Goal: Task Accomplishment & Management: Complete application form

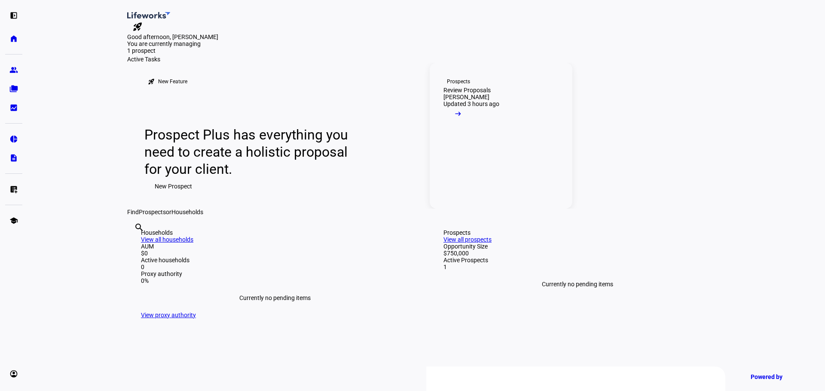
click at [516, 209] on link "Prospects Review Proposals [PERSON_NAME] Rangarju Updated 3 hours ago arrow_rig…" at bounding box center [501, 136] width 143 height 146
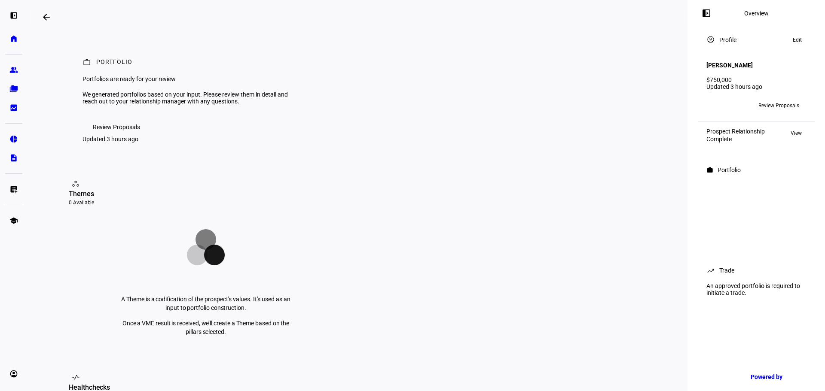
click at [132, 136] on span "Review Proposals" at bounding box center [116, 127] width 47 height 17
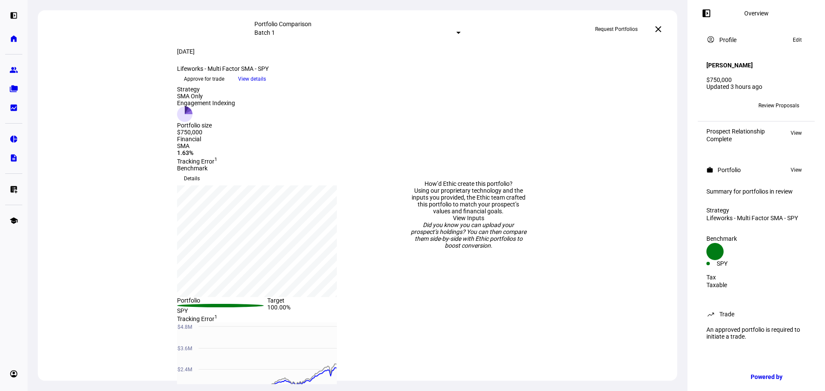
click at [456, 32] on div at bounding box center [458, 33] width 4 height 2
click at [369, 31] on div at bounding box center [412, 195] width 825 height 391
click at [266, 85] on span "View details" at bounding box center [252, 79] width 28 height 13
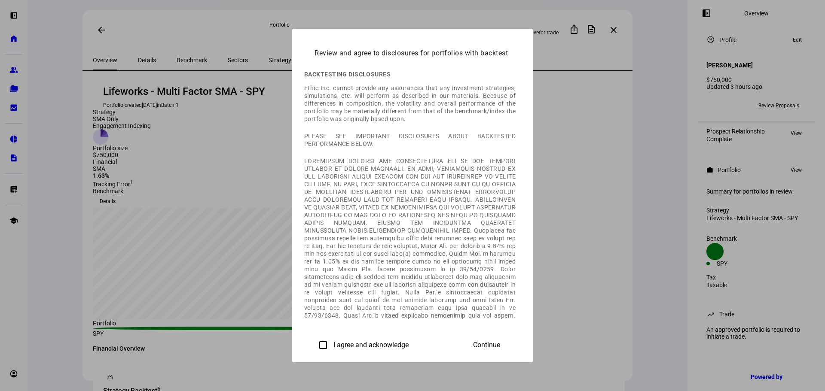
click at [314, 344] on input "I agree and acknowledge" at bounding box center [322, 345] width 17 height 17
checkbox input "true"
click at [500, 342] on span "Continue" at bounding box center [486, 345] width 27 height 8
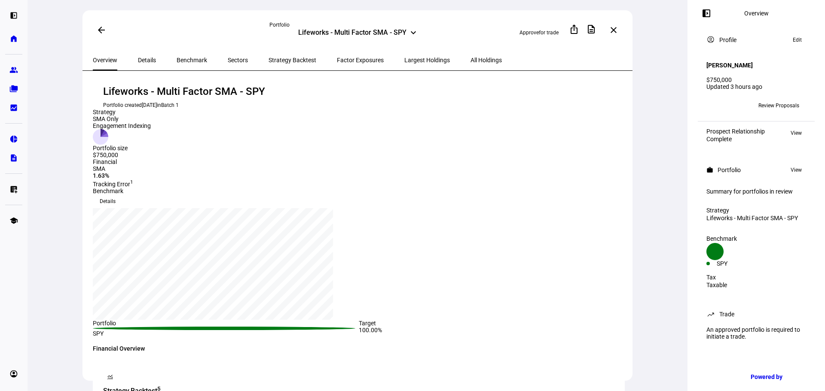
click at [148, 59] on span "Details" at bounding box center [147, 60] width 18 height 6
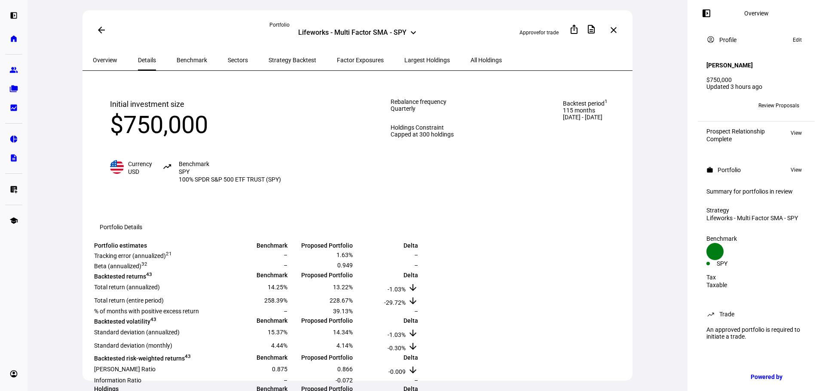
click at [177, 58] on span "Benchmark" at bounding box center [192, 60] width 30 height 6
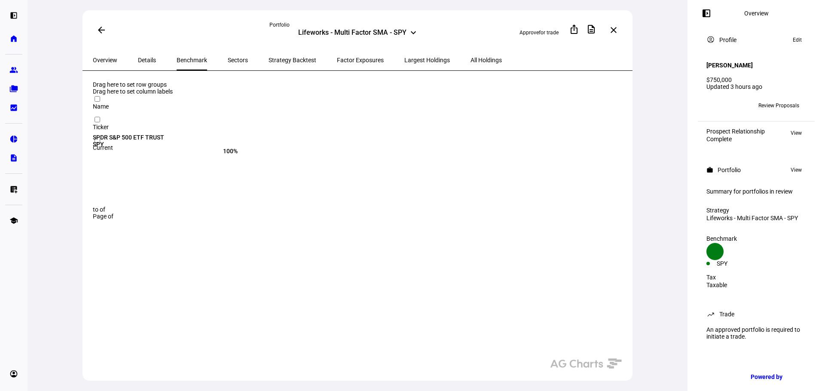
click at [228, 57] on span "Sectors" at bounding box center [238, 60] width 20 height 6
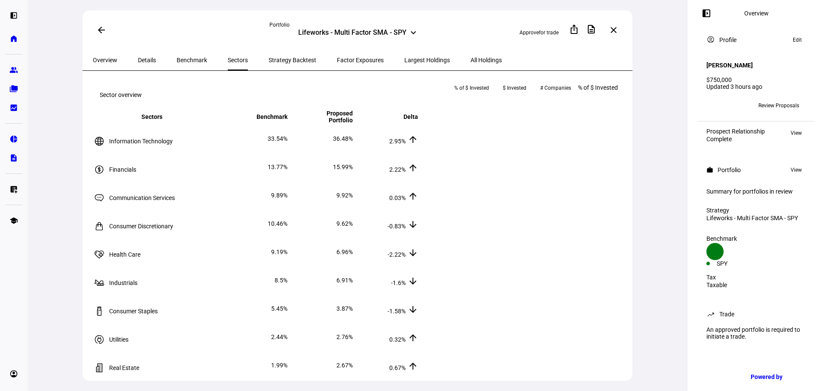
click at [268, 57] on span "Strategy Backtest" at bounding box center [292, 60] width 48 height 6
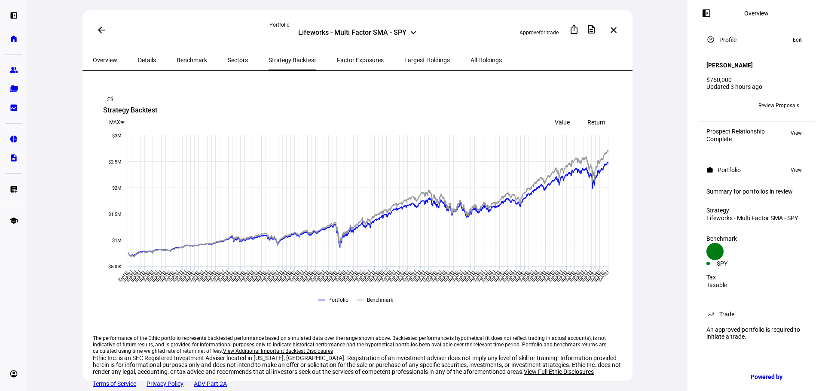
click at [337, 57] on span "Factor Exposures" at bounding box center [360, 60] width 47 height 6
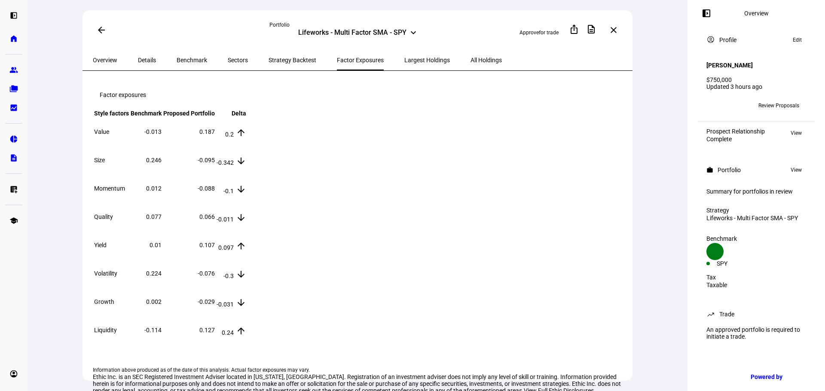
click at [404, 61] on span "Largest Holdings" at bounding box center [427, 60] width 46 height 6
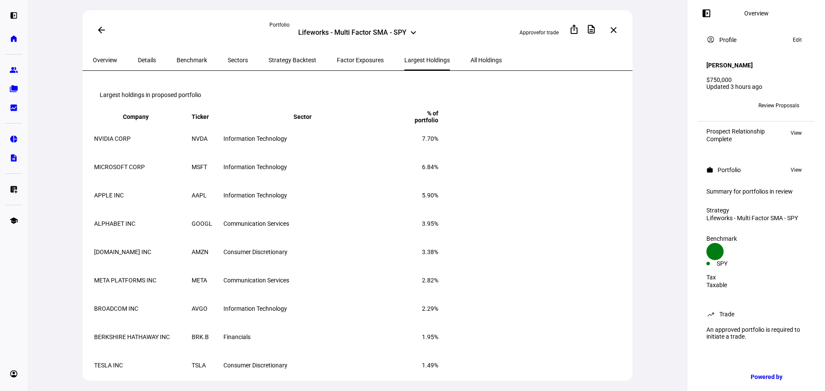
click at [470, 59] on span "All Holdings" at bounding box center [485, 60] width 31 height 6
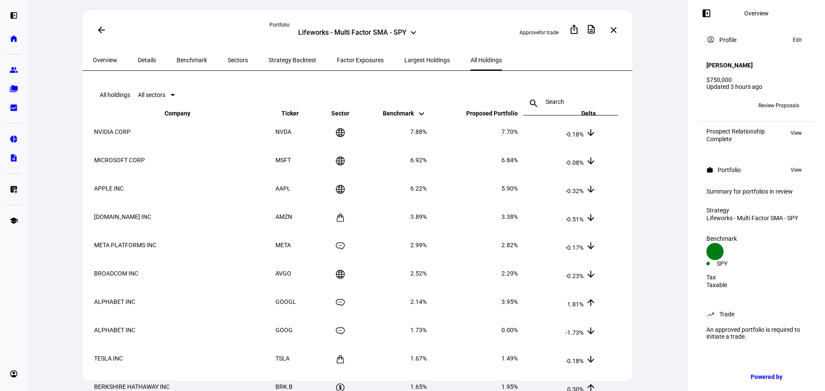
click at [415, 31] on mat-icon "keyboard_arrow_down" at bounding box center [413, 32] width 10 height 10
click at [460, 31] on div "Approve for trade ios_share description more_vert close" at bounding box center [533, 30] width 177 height 19
click at [117, 57] on span "Overview" at bounding box center [105, 60] width 24 height 6
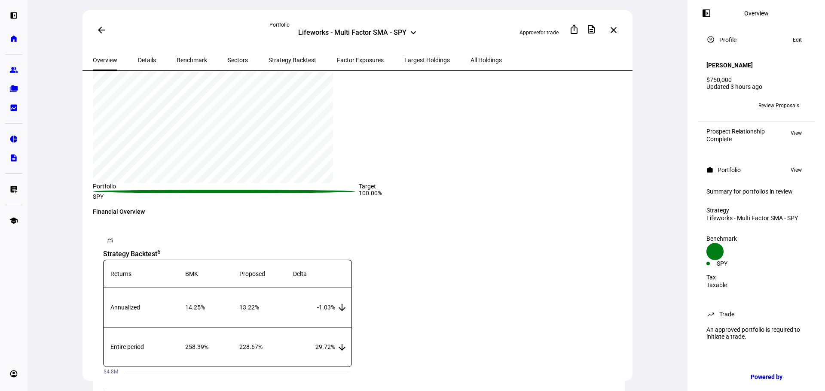
scroll to position [172, 0]
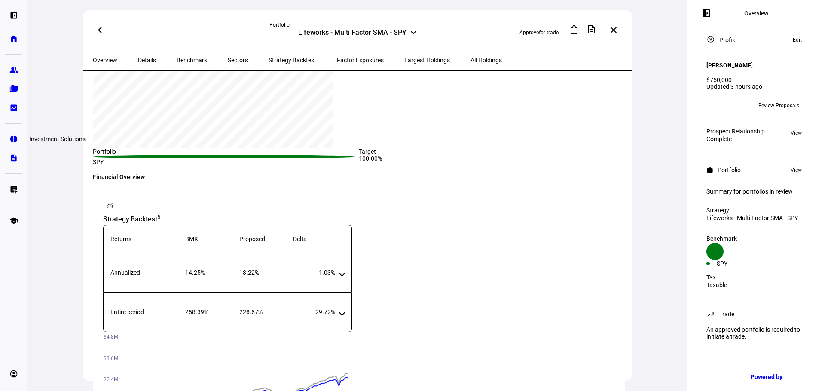
click at [14, 141] on eth-mat-symbol "pie_chart" at bounding box center [13, 139] width 9 height 9
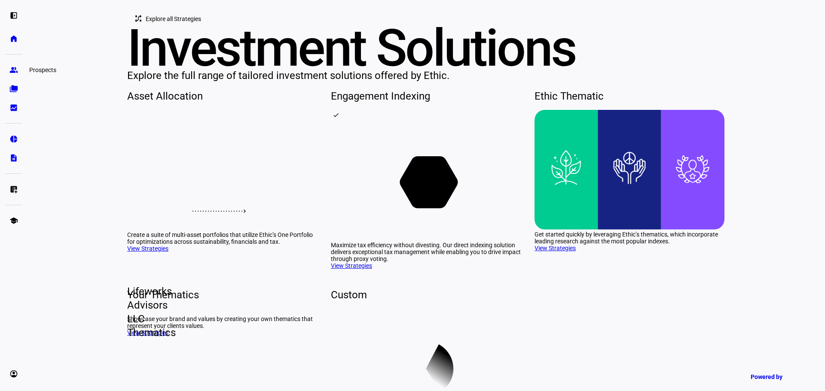
click at [15, 74] on eth-mat-symbol "group" at bounding box center [13, 70] width 9 height 9
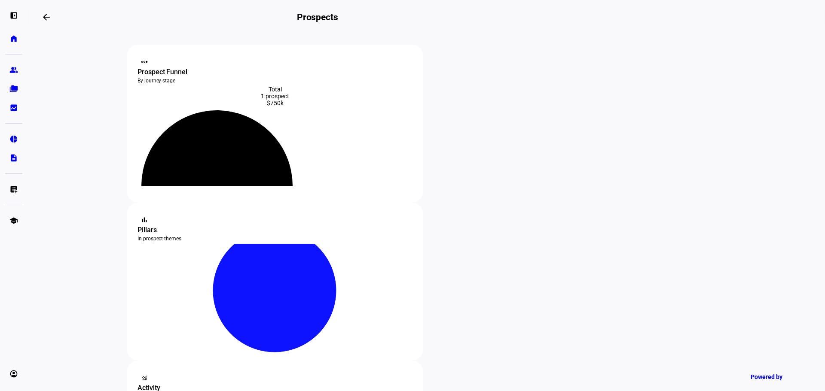
scroll to position [86, 0]
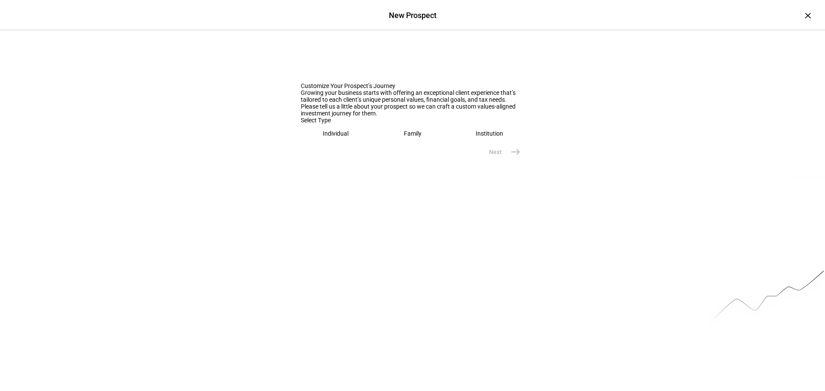
click at [408, 137] on div "Family" at bounding box center [413, 133] width 18 height 7
click at [379, 164] on input "text" at bounding box center [412, 160] width 223 height 7
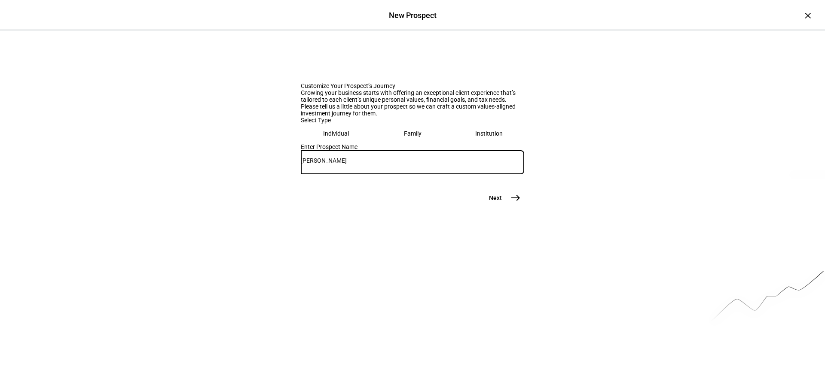
type input "[PERSON_NAME]"
click at [512, 203] on mat-icon "east" at bounding box center [515, 198] width 10 height 10
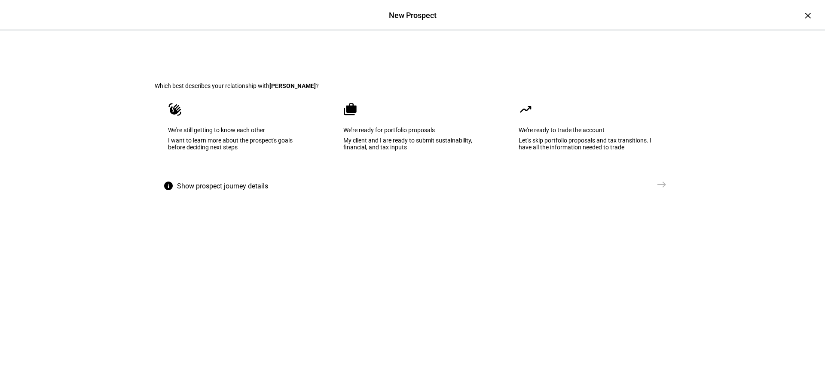
click at [384, 151] on div "My client and I are ready to submit sustainability, financial, and tax inputs" at bounding box center [412, 144] width 138 height 14
click at [656, 190] on mat-icon "east" at bounding box center [661, 185] width 10 height 10
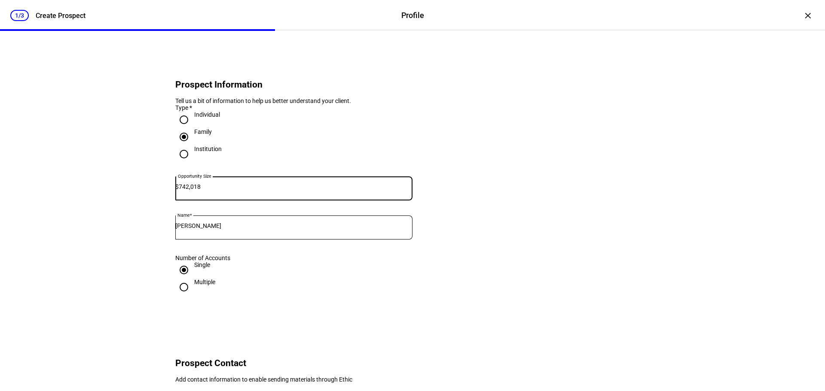
type input "742,018"
click at [510, 213] on eth-form-card "Prospect Information Tell us a bit of information to help us better understand …" at bounding box center [412, 184] width 515 height 265
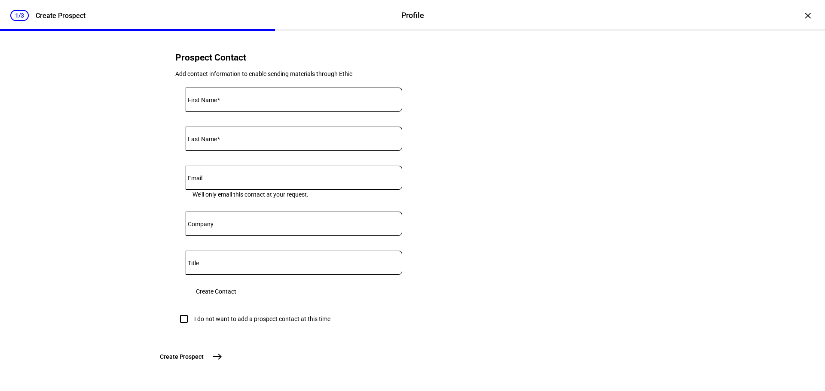
scroll to position [371, 0]
click at [185, 311] on input "I do not want to add a prospect contact at this time" at bounding box center [183, 319] width 17 height 17
checkbox input "true"
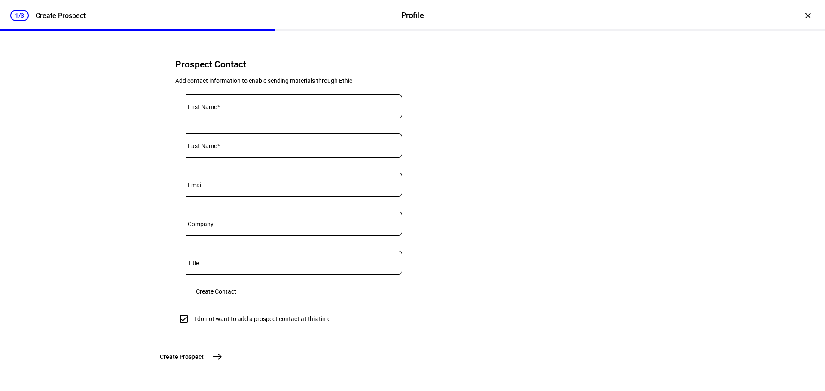
click at [223, 357] on mat-icon "east" at bounding box center [217, 357] width 10 height 10
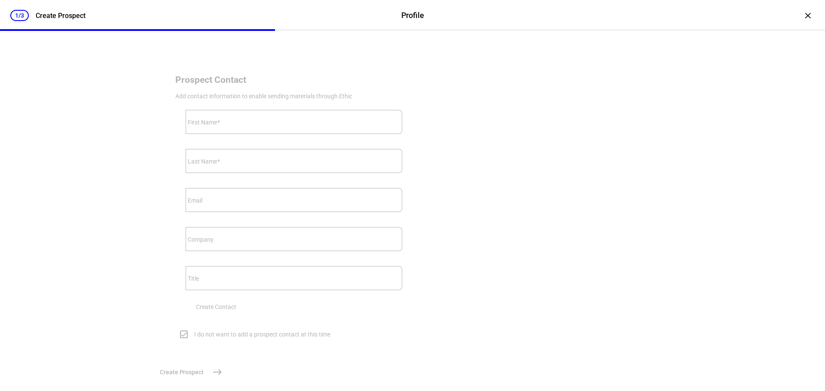
scroll to position [0, 0]
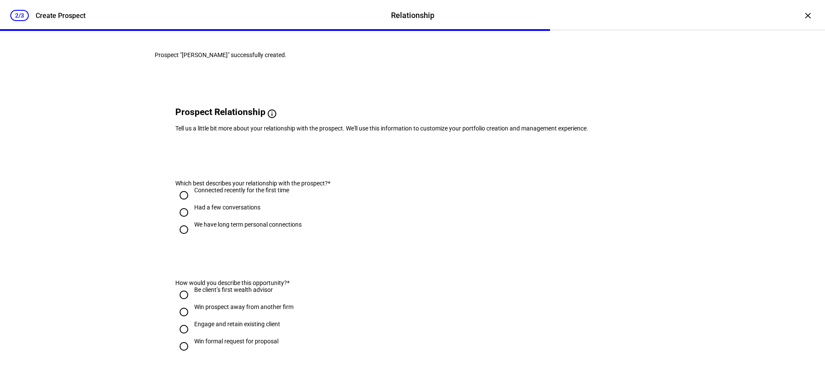
click at [182, 238] on input "We have long term personal connections" at bounding box center [183, 229] width 17 height 17
radio input "true"
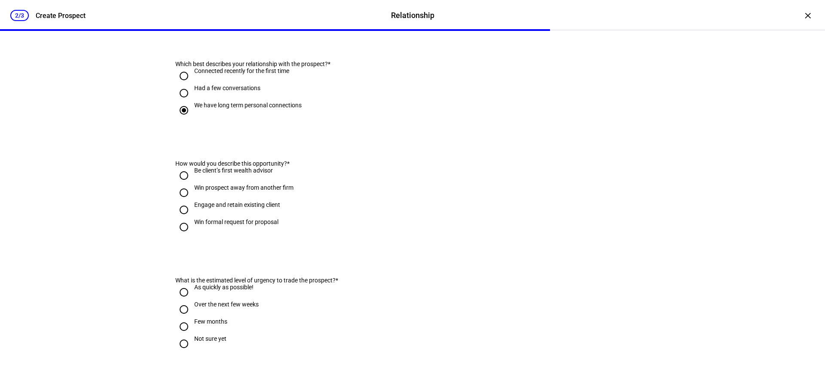
scroll to position [129, 0]
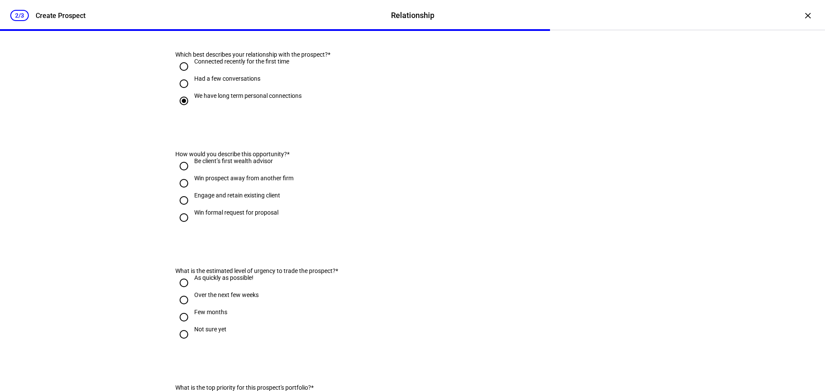
click at [183, 209] on input "Engage and retain existing client" at bounding box center [183, 200] width 17 height 17
radio input "true"
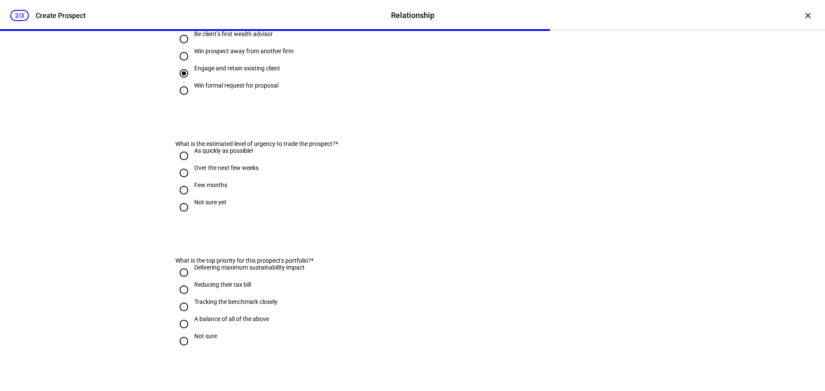
scroll to position [258, 0]
click at [183, 180] on input "Over the next few weeks" at bounding box center [183, 171] width 17 height 17
radio input "true"
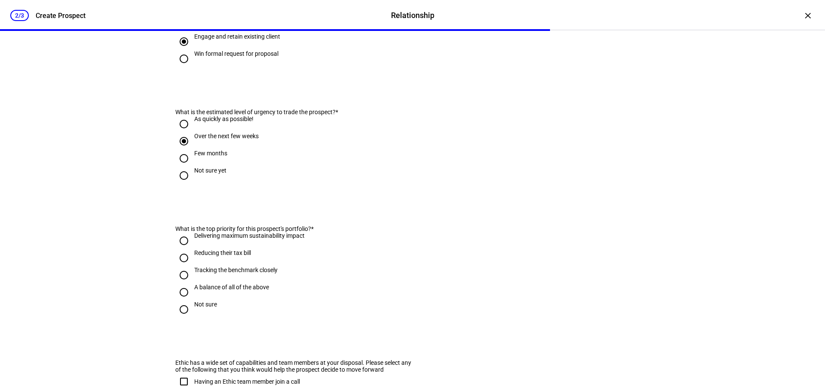
scroll to position [344, 0]
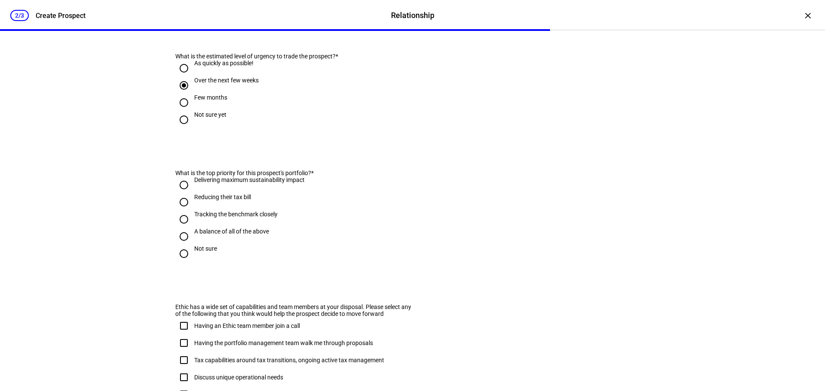
click at [180, 245] on input "A balance of all of the above" at bounding box center [183, 236] width 17 height 17
radio input "true"
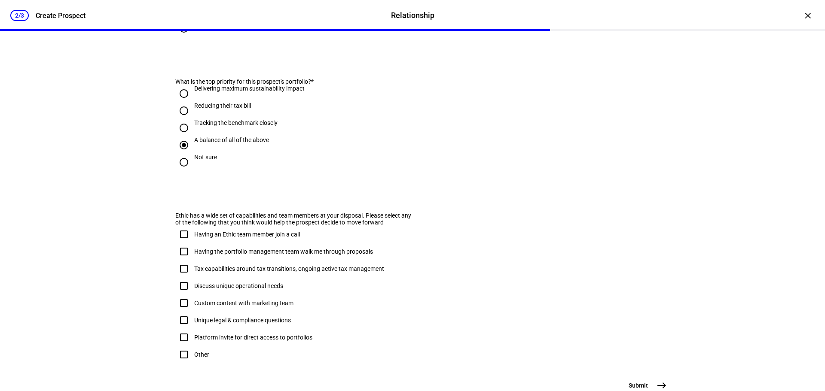
scroll to position [472, 0]
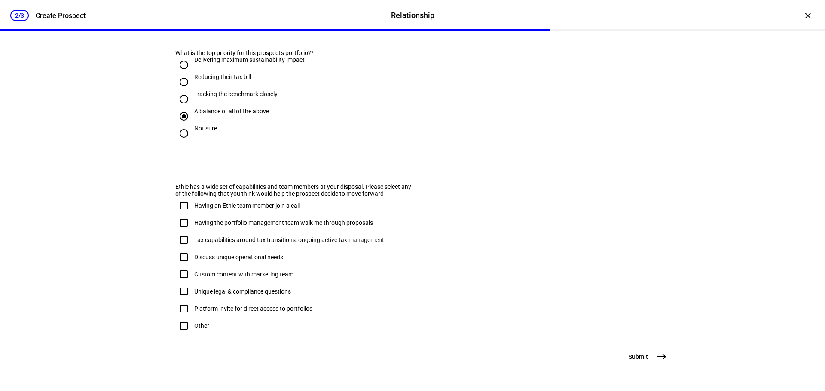
click at [182, 214] on input "Having an Ethic team member join a call" at bounding box center [183, 205] width 17 height 17
checkbox input "true"
click at [180, 232] on input "Having the portfolio management team walk me through proposals" at bounding box center [183, 222] width 17 height 17
checkbox input "true"
click at [183, 249] on input "Tax capabilities around tax transitions, ongoing active tax management" at bounding box center [183, 240] width 17 height 17
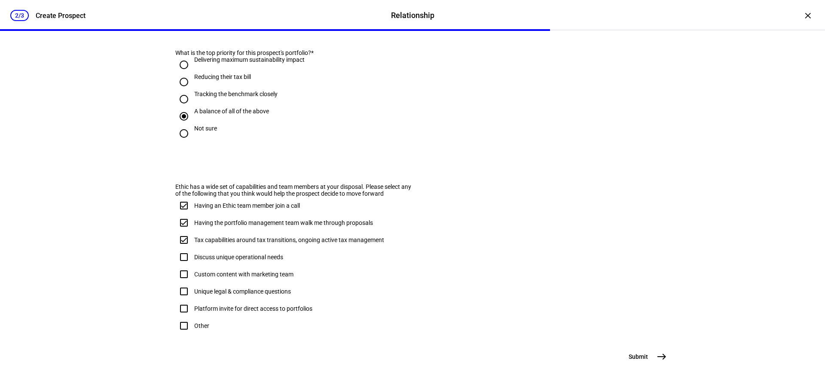
checkbox input "true"
click at [661, 352] on mat-icon "east" at bounding box center [661, 357] width 10 height 10
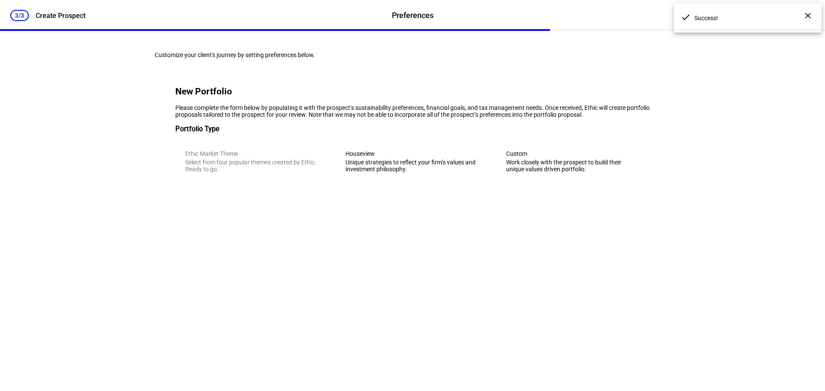
scroll to position [0, 0]
click at [444, 173] on div "Unique strategies to reflect your firm’s values and investment philosophy." at bounding box center [412, 166] width 134 height 14
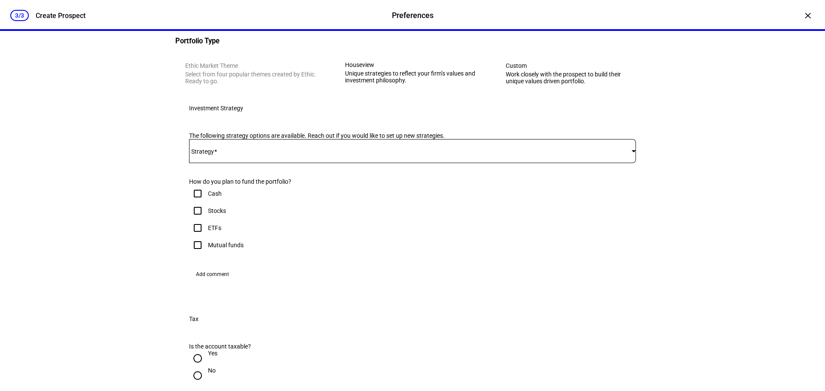
scroll to position [129, 0]
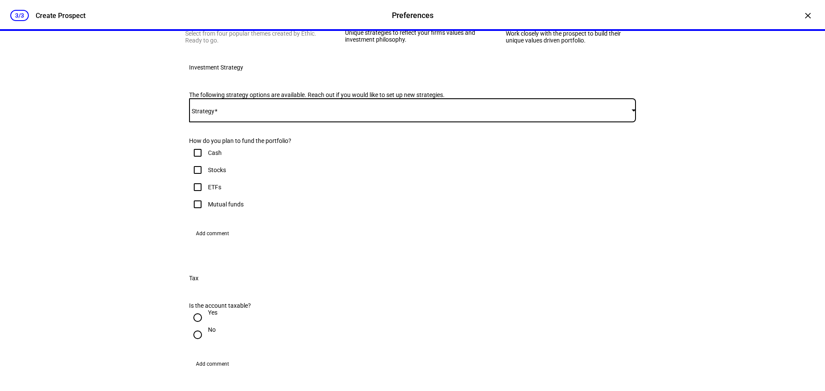
click at [399, 114] on span at bounding box center [410, 110] width 442 height 7
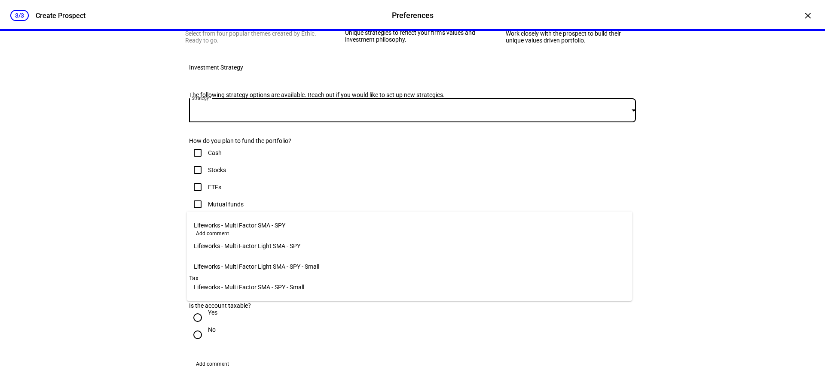
click at [366, 223] on mat-option "Lifeworks - Multi Factor SMA - SPY" at bounding box center [409, 225] width 445 height 21
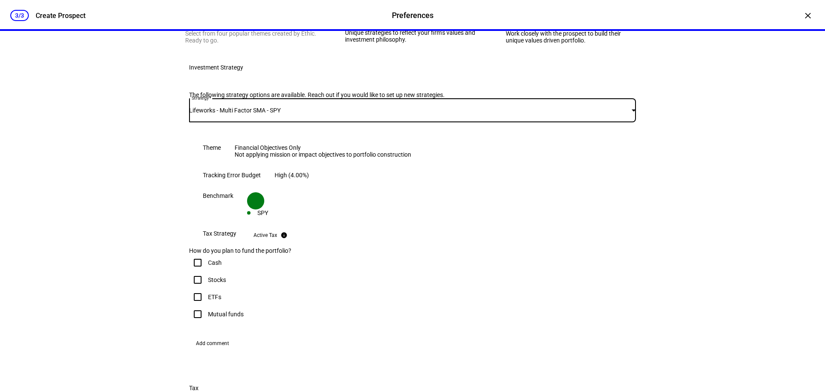
click at [353, 114] on div "Lifeworks - Multi Factor SMA - SPY" at bounding box center [410, 110] width 442 height 7
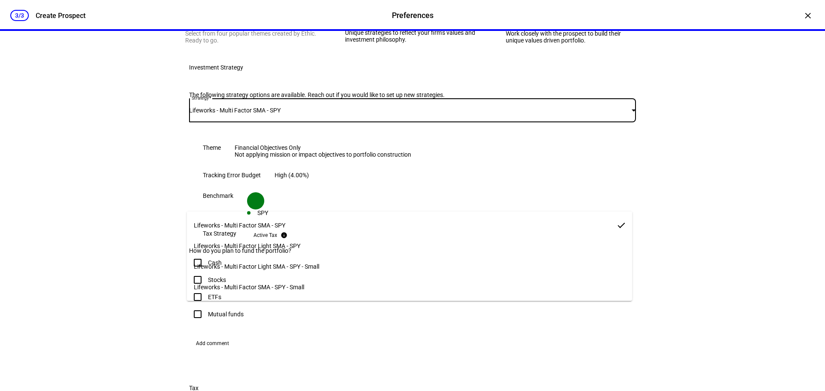
click at [357, 239] on mat-option "Lifeworks - Multi Factor Light SMA - SPY" at bounding box center [409, 246] width 445 height 21
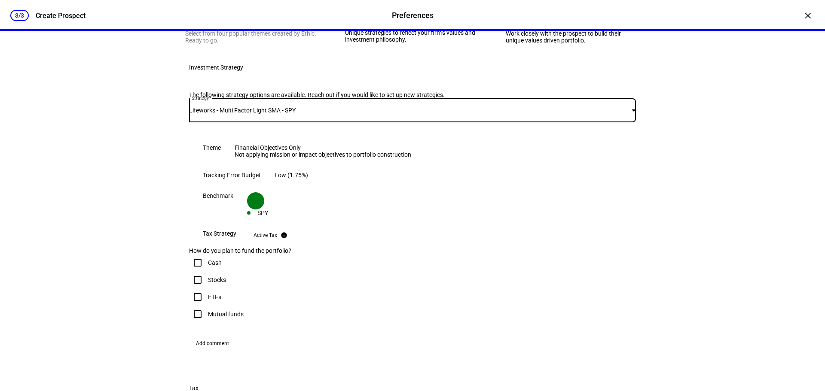
click at [346, 114] on div "Lifeworks - Multi Factor Light SMA - SPY" at bounding box center [410, 110] width 442 height 7
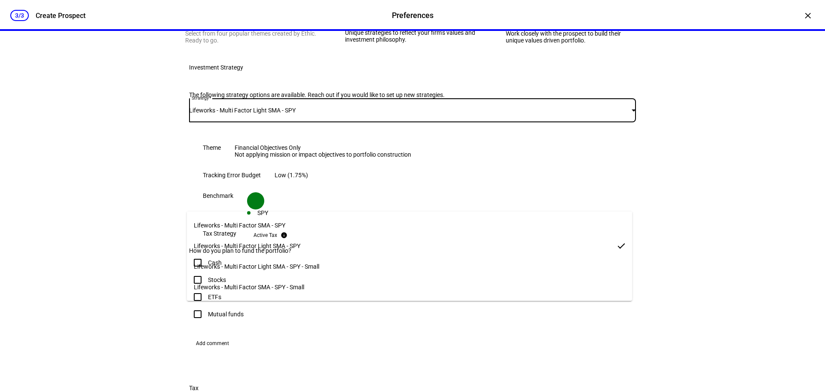
click at [347, 220] on mat-option "Lifeworks - Multi Factor SMA - SPY" at bounding box center [409, 225] width 445 height 21
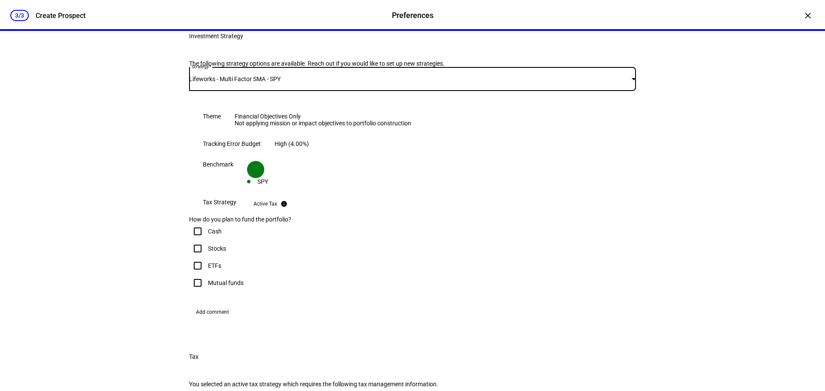
scroll to position [215, 0]
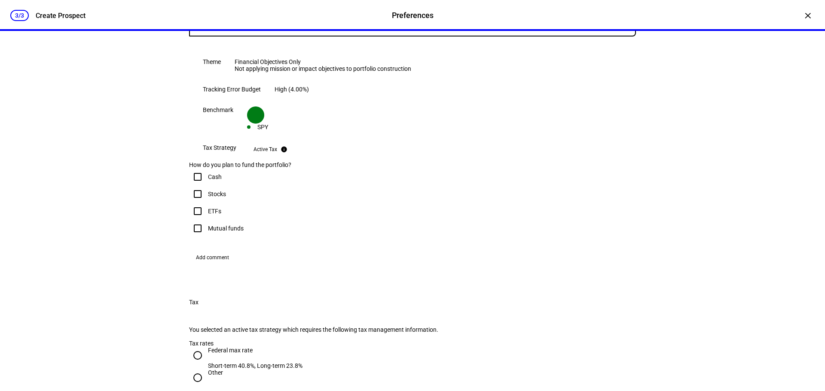
click at [198, 203] on input "Stocks" at bounding box center [197, 194] width 17 height 17
checkbox input "true"
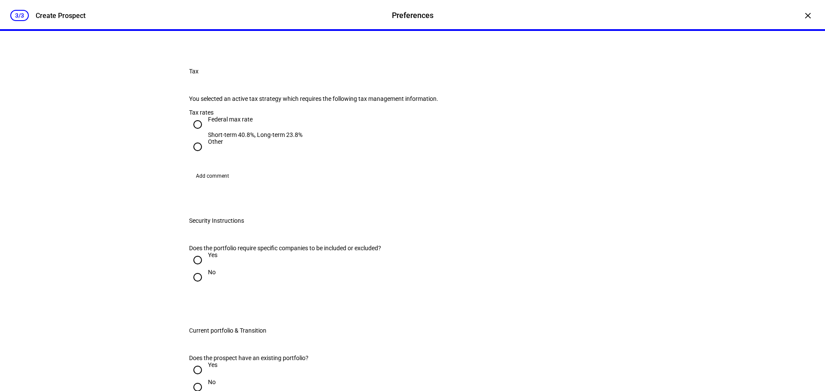
scroll to position [472, 0]
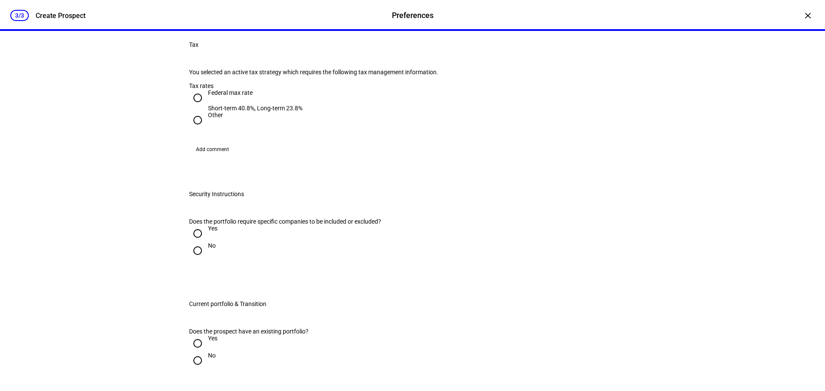
click at [196, 107] on input "Federal max rate Short-term 40.8%, Long-term 23.8%" at bounding box center [197, 97] width 17 height 17
radio input "true"
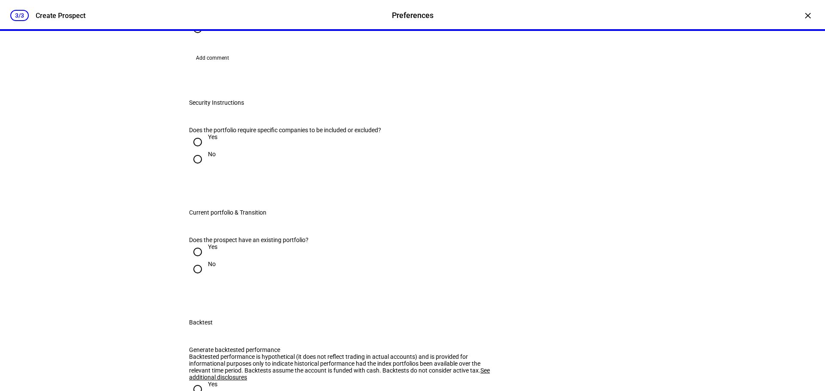
scroll to position [601, 0]
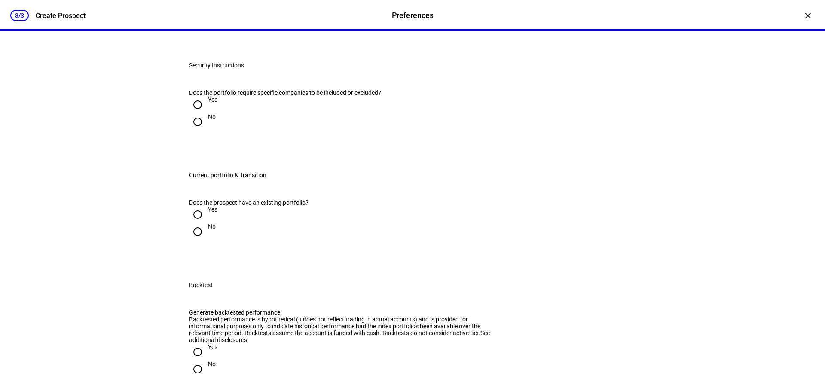
click at [197, 131] on input "No" at bounding box center [197, 121] width 17 height 17
radio input "true"
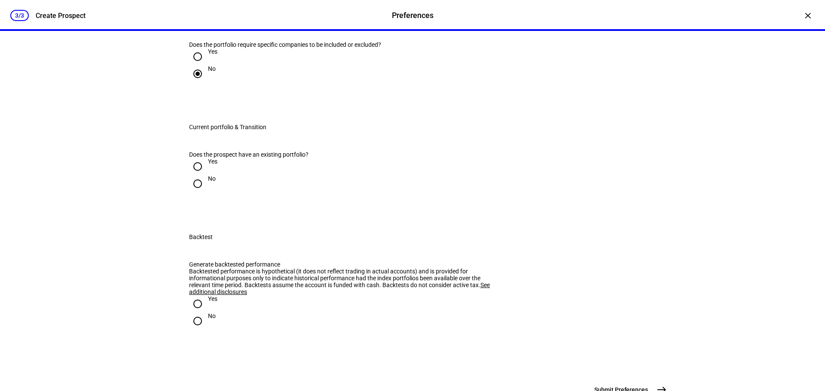
scroll to position [730, 0]
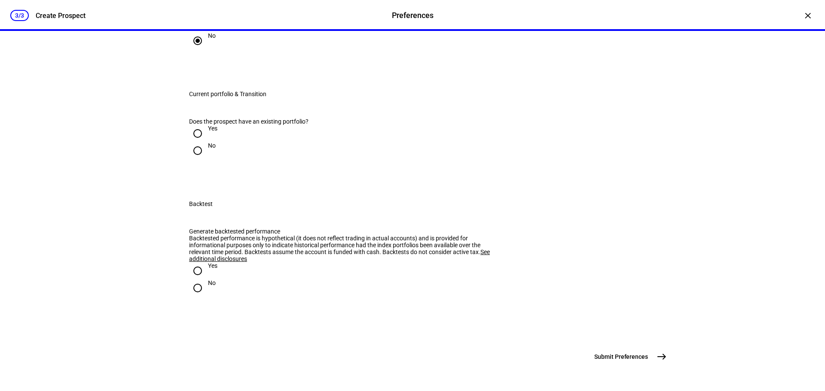
click at [195, 142] on input "Yes" at bounding box center [197, 133] width 17 height 17
radio input "true"
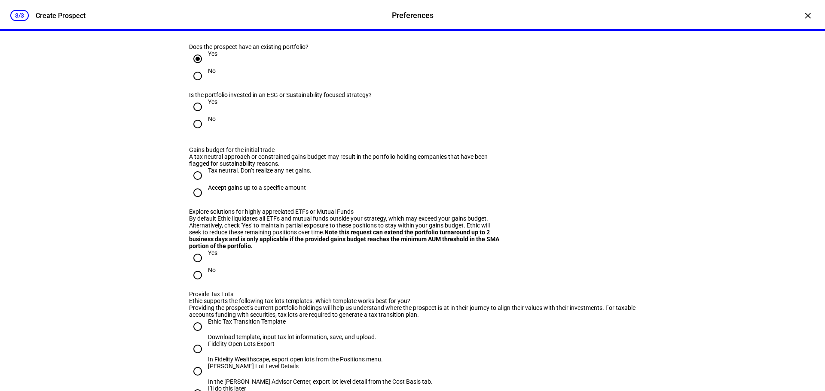
scroll to position [859, 0]
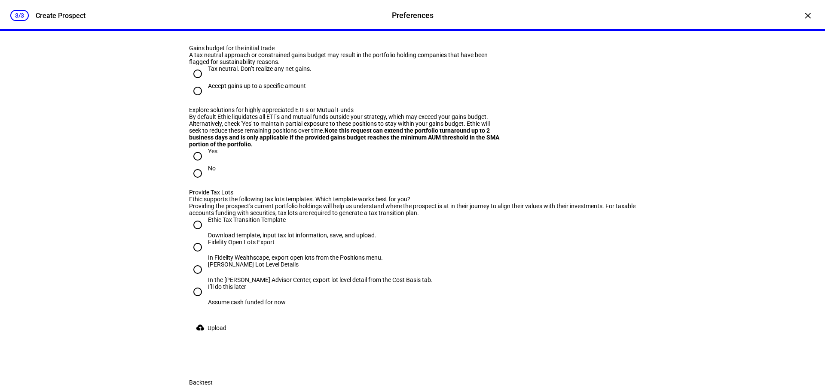
click at [195, 31] on input "No" at bounding box center [197, 22] width 17 height 17
radio input "true"
click at [197, 82] on input "Tax neutral. Don’t realize any net gains." at bounding box center [197, 73] width 17 height 17
radio input "true"
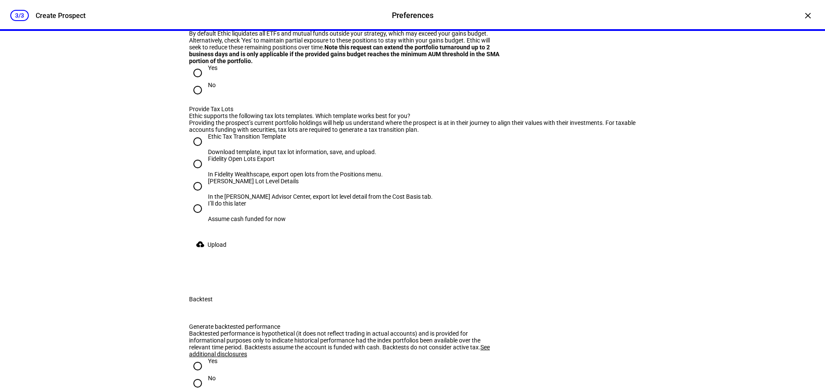
scroll to position [945, 0]
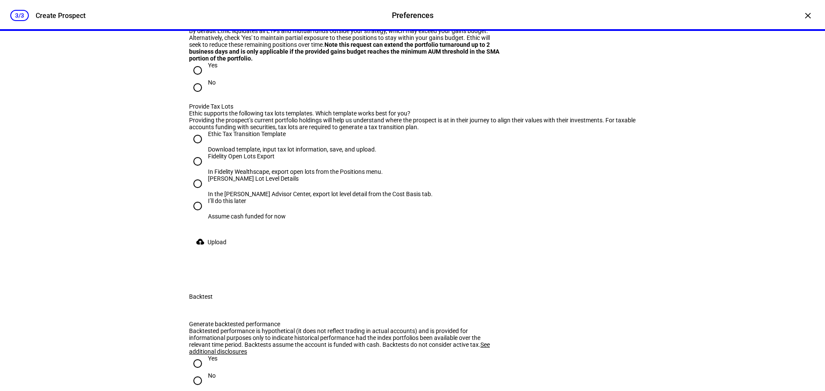
click at [196, 79] on input "Yes" at bounding box center [197, 70] width 17 height 17
radio input "true"
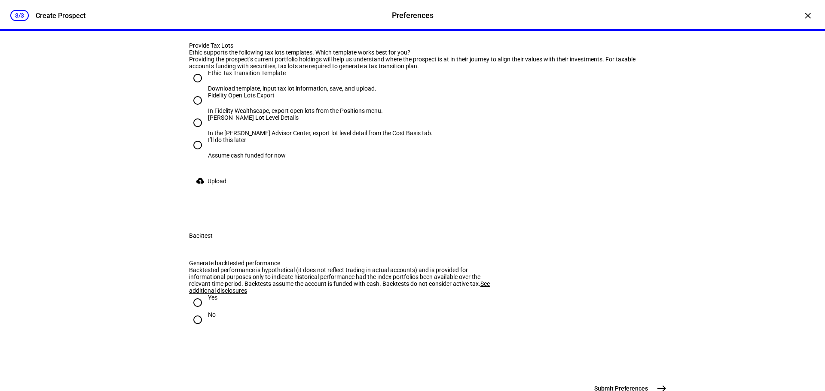
scroll to position [1031, 0]
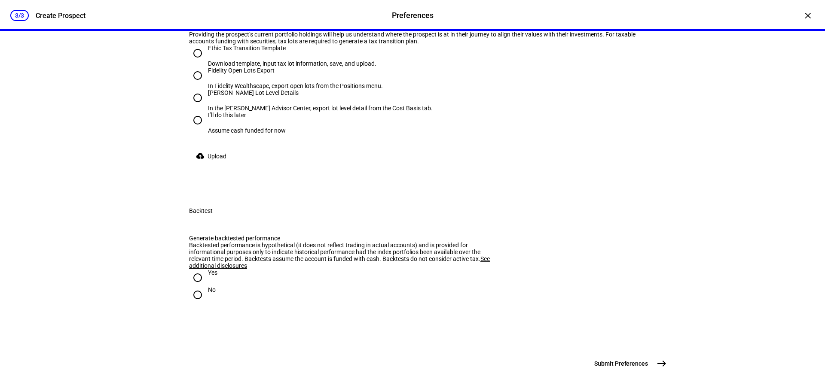
click at [195, 62] on input "Ethic Tax Transition Template Download template, input tax lot information, sav…" at bounding box center [197, 53] width 17 height 17
radio input "true"
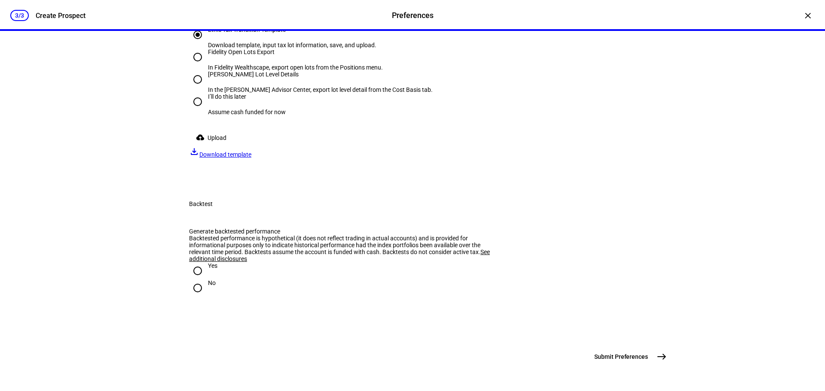
scroll to position [1117, 0]
click at [251, 158] on span "Download template" at bounding box center [225, 154] width 52 height 7
drag, startPoint x: 409, startPoint y: 237, endPoint x: 202, endPoint y: 238, distance: 207.5
click at [202, 93] on div "[PERSON_NAME] Lot Level Details In the [PERSON_NAME] Advisor Center, export lot…" at bounding box center [412, 82] width 447 height 22
copy div "In the [PERSON_NAME] Advisor Center, export lot level detail from the Cost Basi…"
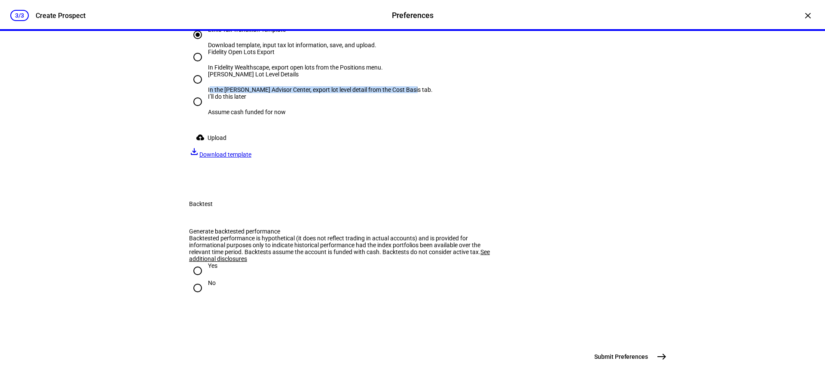
click at [196, 110] on input "I’ll do this later Assume cash funded for now" at bounding box center [197, 101] width 17 height 17
radio input "true"
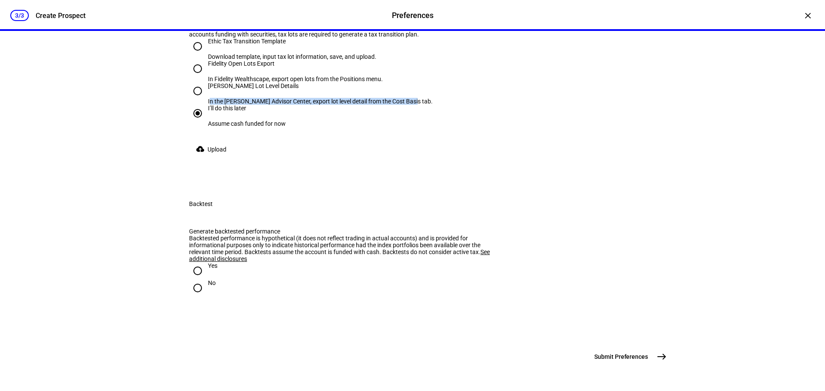
scroll to position [1289, 0]
click at [198, 262] on input "Yes" at bounding box center [197, 270] width 17 height 17
radio input "true"
click at [665, 360] on span "east" at bounding box center [661, 356] width 17 height 17
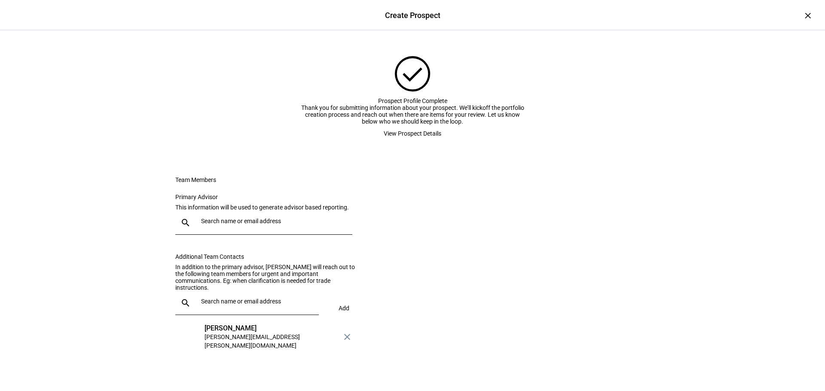
scroll to position [85, 0]
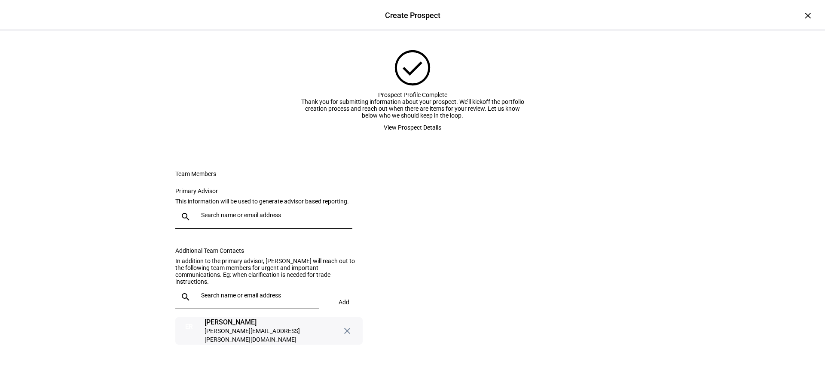
click at [252, 326] on div "[PERSON_NAME]" at bounding box center [271, 322] width 134 height 9
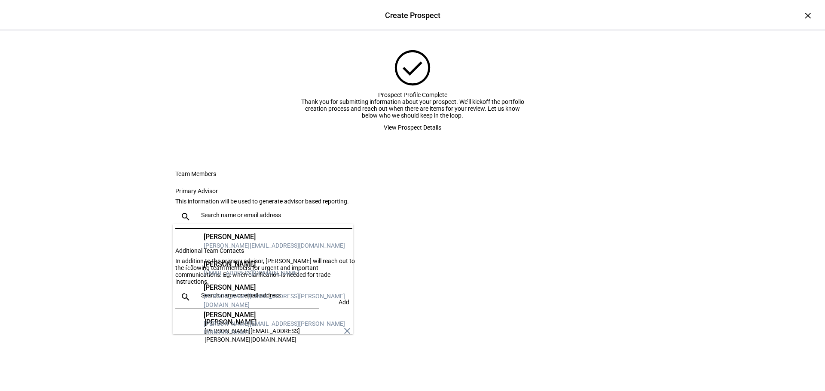
click at [221, 212] on input "text" at bounding box center [275, 215] width 148 height 7
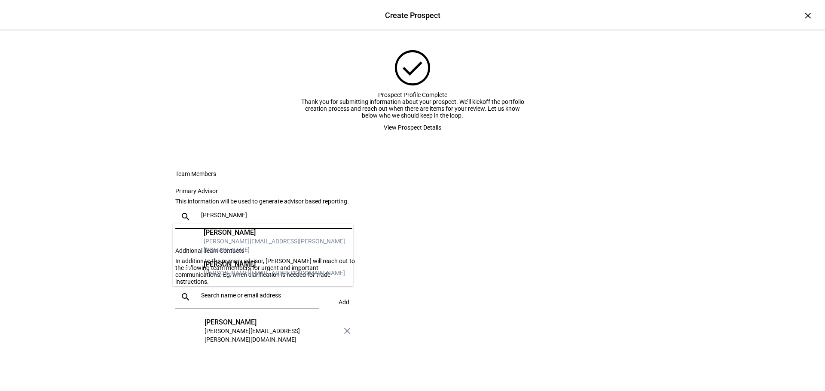
type input "[PERSON_NAME]"
click at [234, 229] on mat-option "ER [PERSON_NAME] [PERSON_NAME][EMAIL_ADDRESS][PERSON_NAME][DOMAIN_NAME]" at bounding box center [263, 241] width 180 height 27
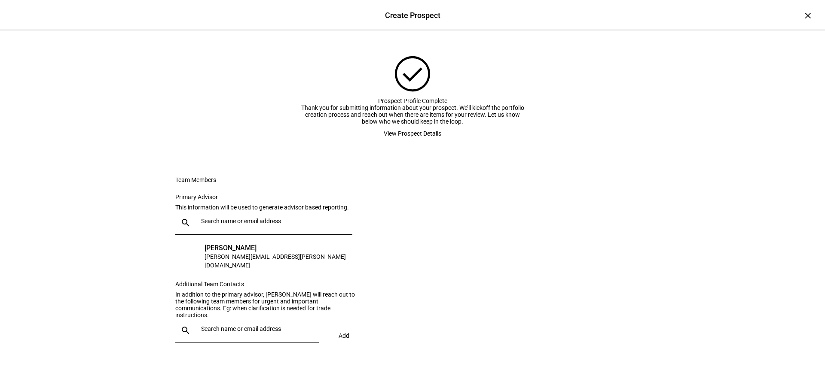
scroll to position [92, 0]
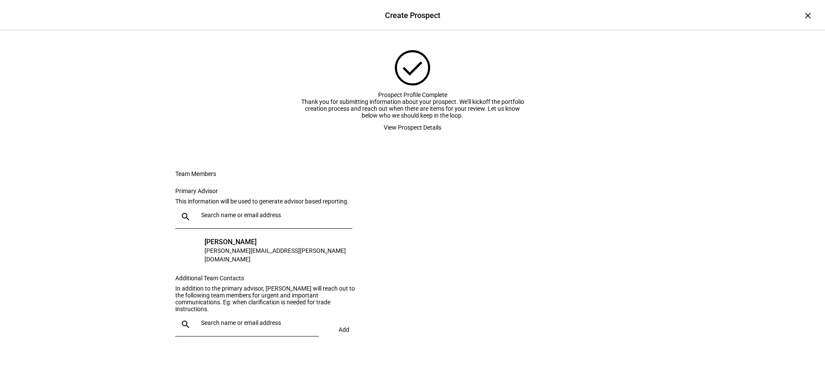
click at [418, 119] on span "View Prospect Details" at bounding box center [413, 127] width 58 height 17
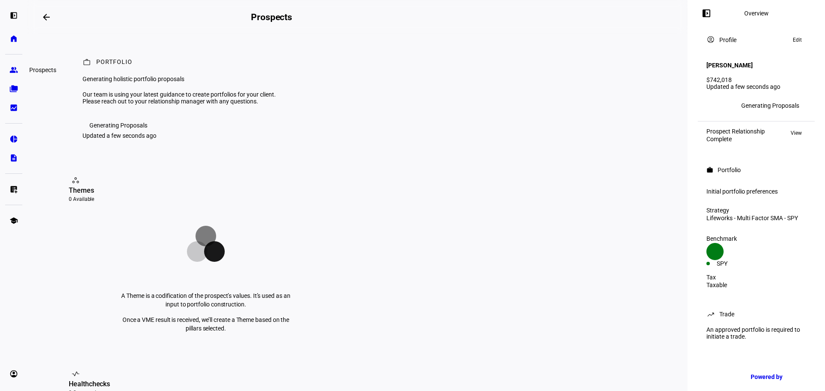
click at [14, 68] on eth-mat-symbol "group" at bounding box center [13, 70] width 9 height 9
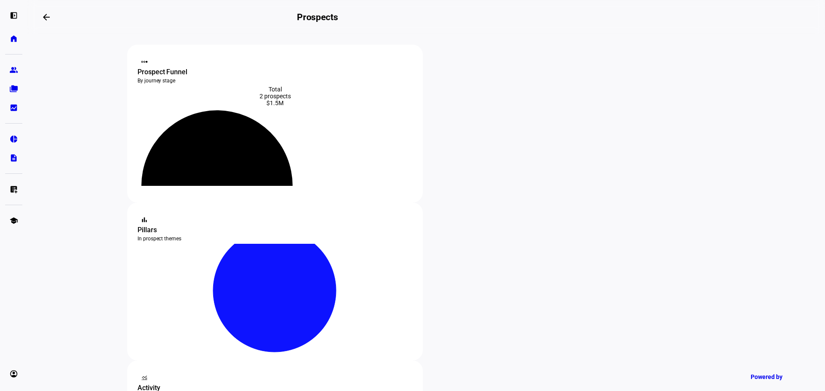
click at [310, 121] on div "Total 2 prospects $1.5M" at bounding box center [274, 144] width 275 height 117
click at [185, 67] on div "Prospect Funnel" at bounding box center [274, 72] width 275 height 10
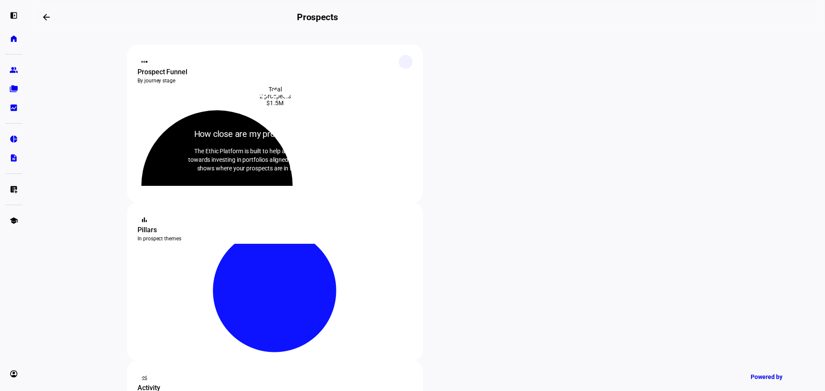
click at [402, 64] on icon at bounding box center [405, 62] width 6 height 6
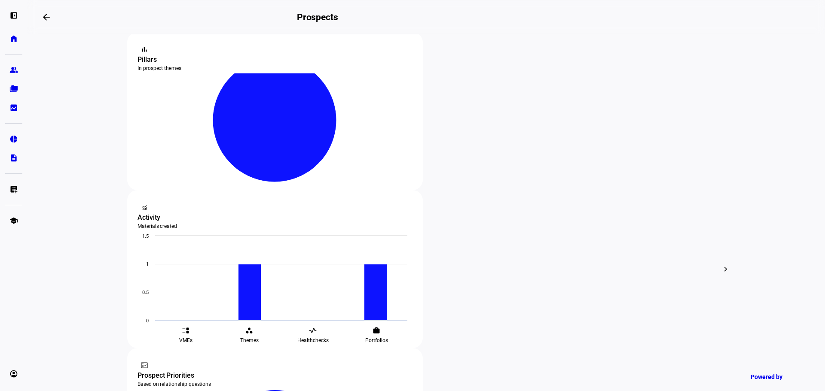
scroll to position [172, 0]
